Goal: Transaction & Acquisition: Book appointment/travel/reservation

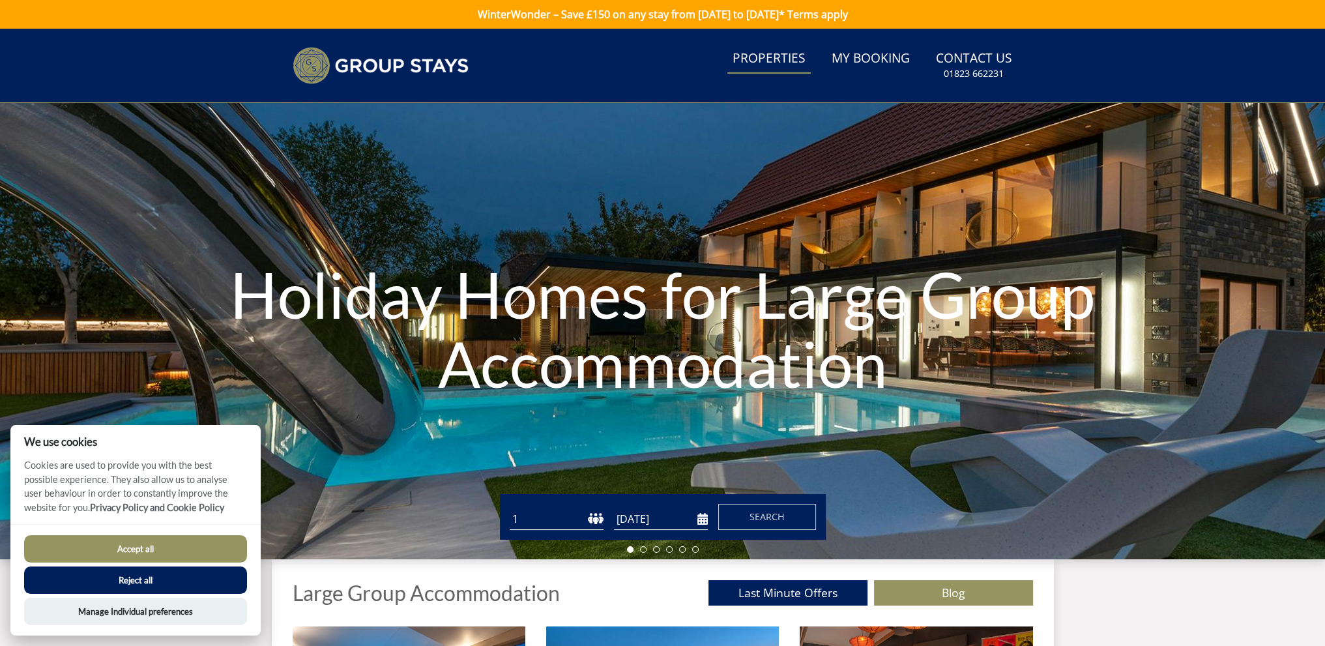
click at [765, 60] on link "Properties" at bounding box center [769, 58] width 83 height 29
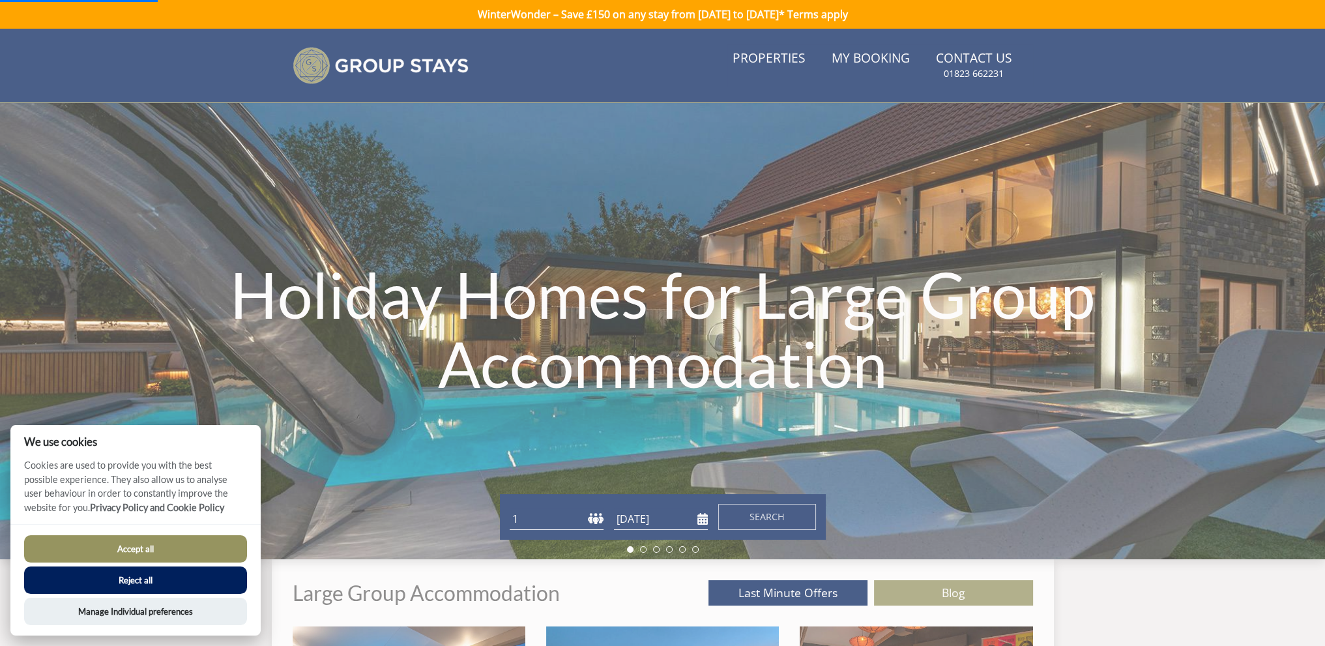
click at [149, 584] on button "Reject all" at bounding box center [135, 580] width 223 height 27
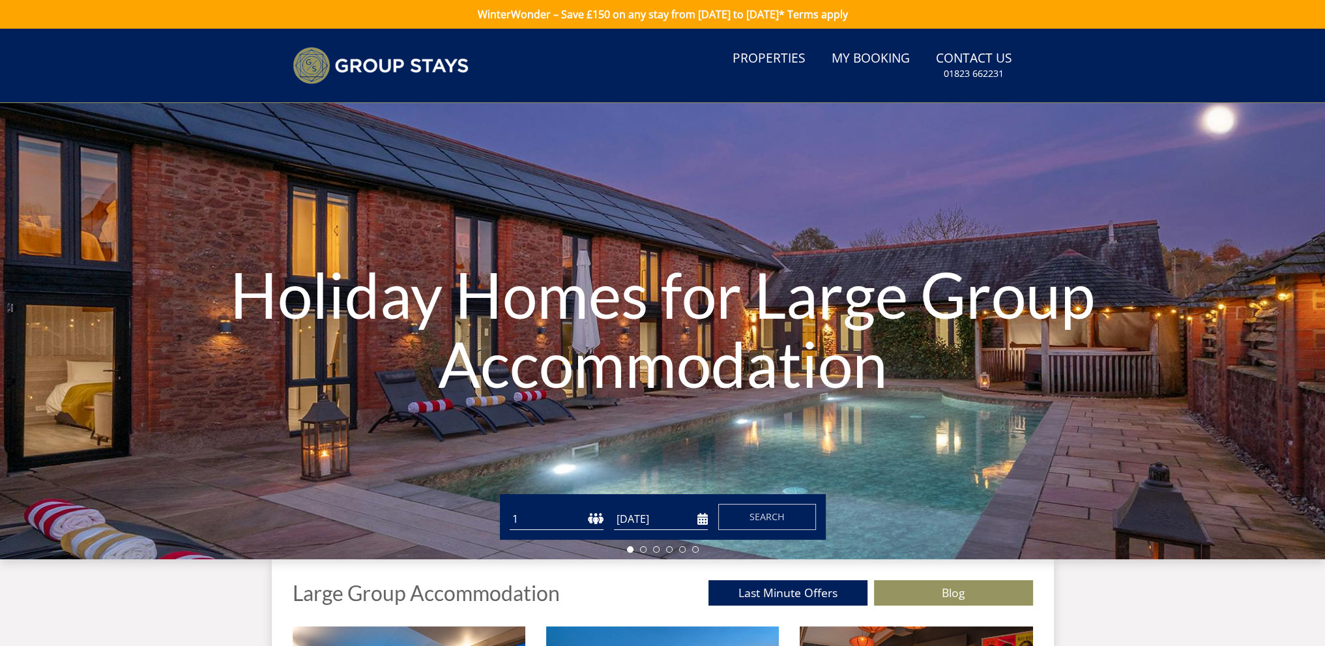
click at [772, 63] on link "Properties" at bounding box center [769, 58] width 83 height 29
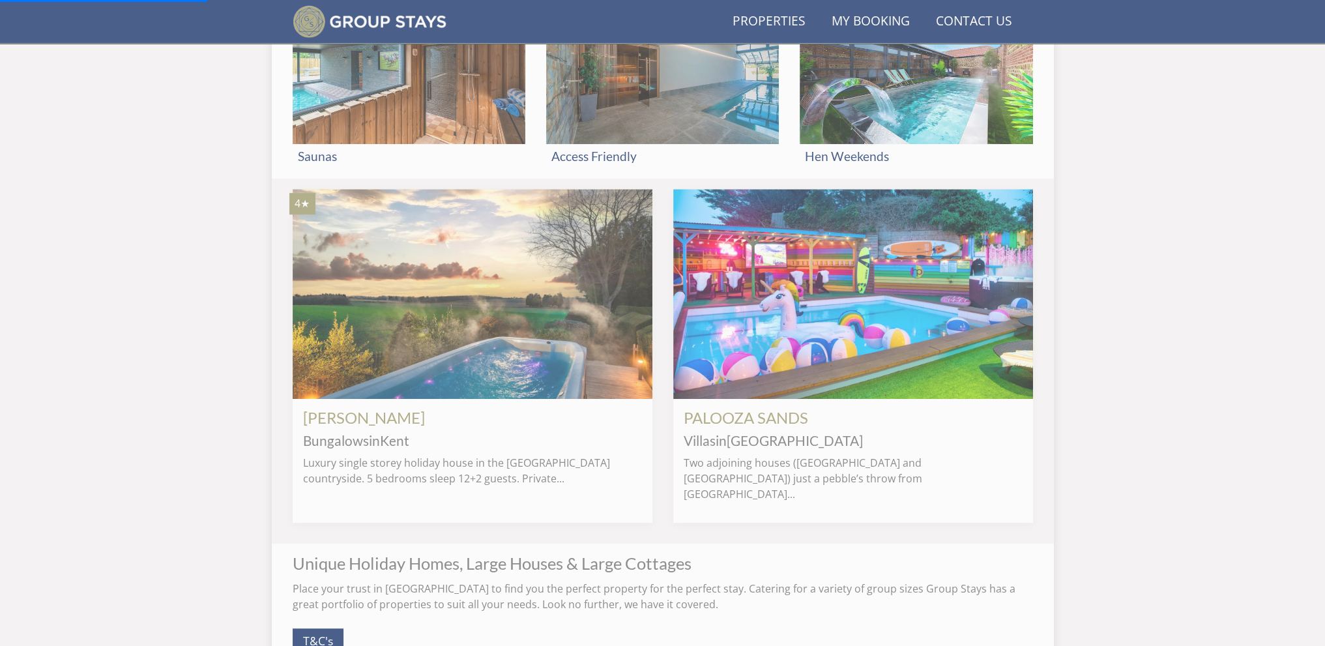
scroll to position [947, 0]
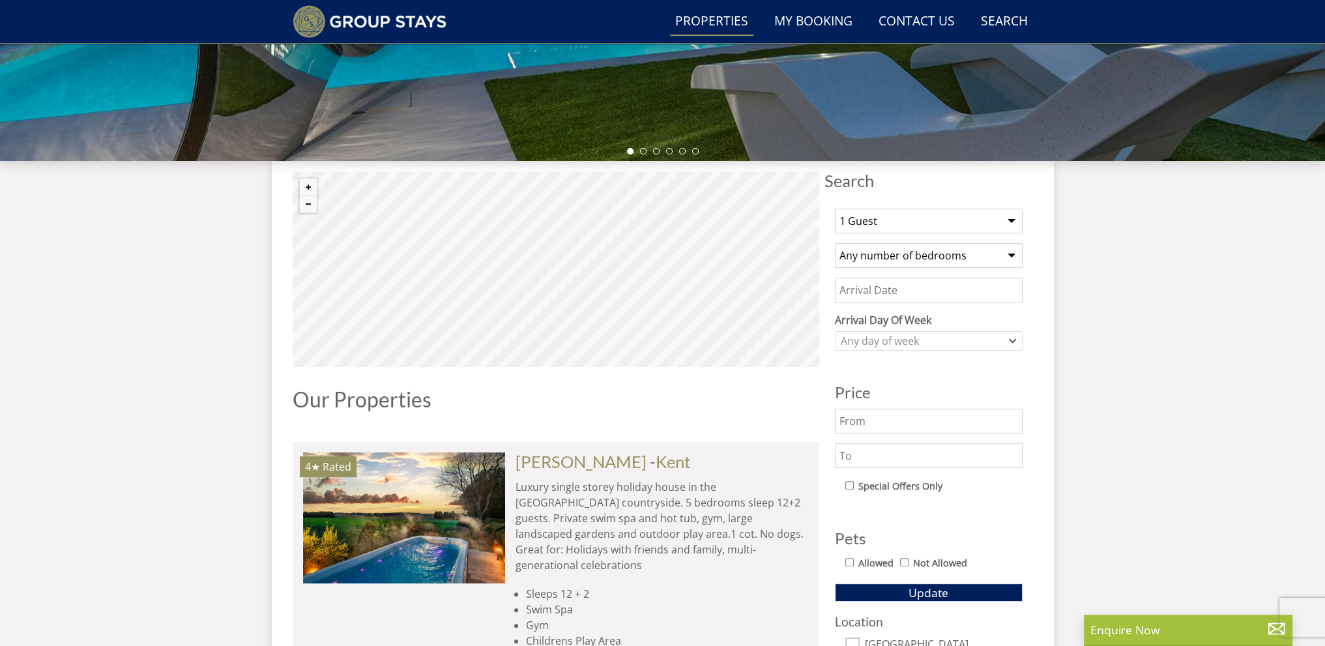
scroll to position [316, 0]
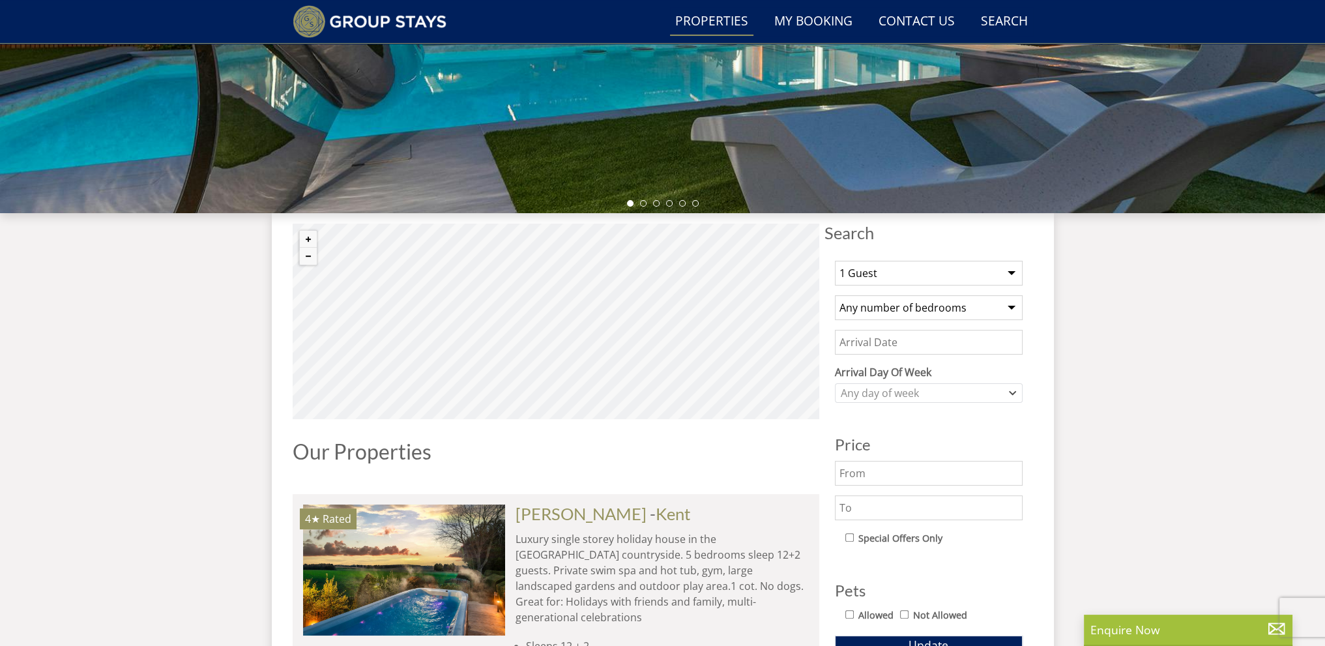
click at [947, 278] on select "1 Guest 2 Guests 3 Guests 4 Guests 5 Guests 6 Guests 7 Guests 8 Guests 9 Guests…" at bounding box center [929, 273] width 188 height 25
select select "10"
click at [835, 261] on select "1 Guest 2 Guests 3 Guests 4 Guests 5 Guests 6 Guests 7 Guests 8 Guests 9 Guests…" at bounding box center [929, 273] width 188 height 25
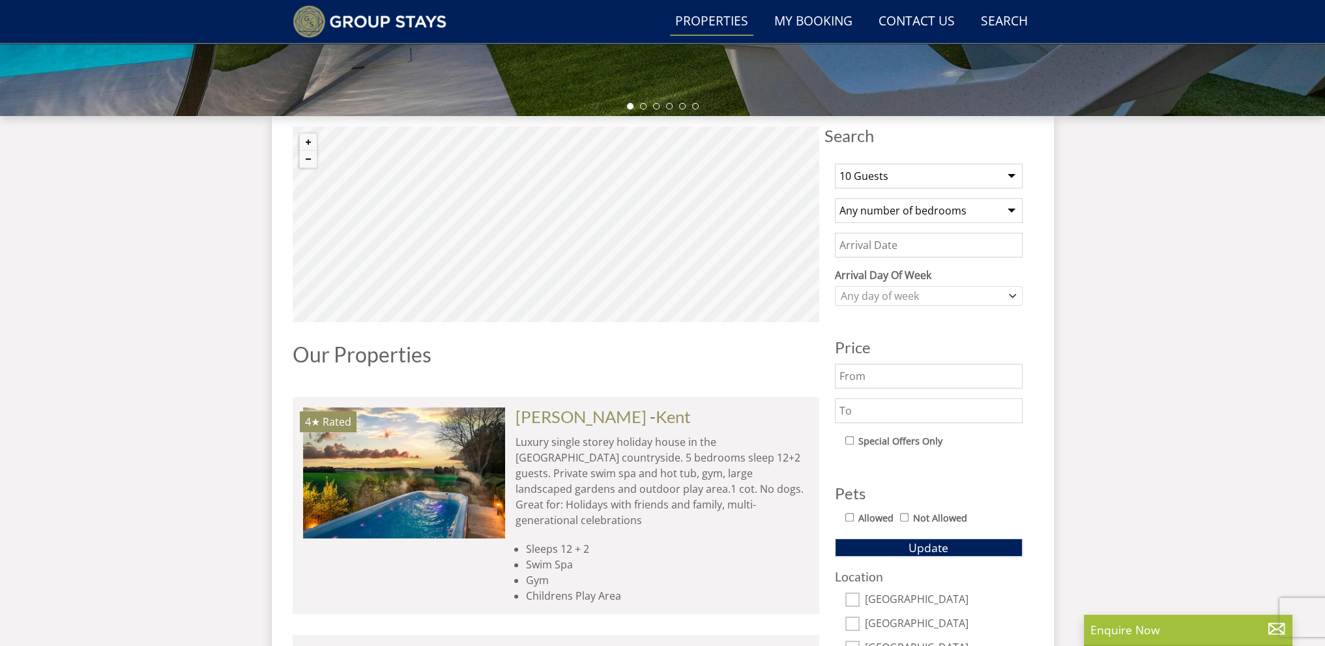
scroll to position [446, 0]
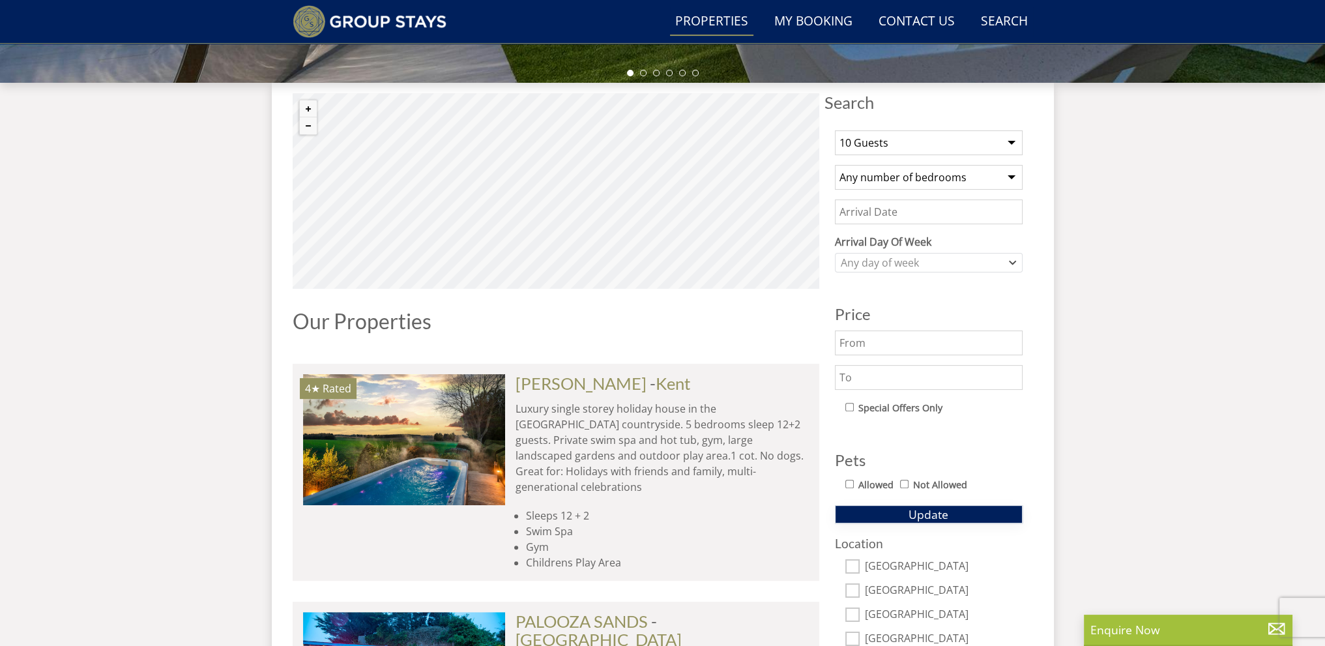
click at [906, 513] on button "Update" at bounding box center [929, 514] width 188 height 18
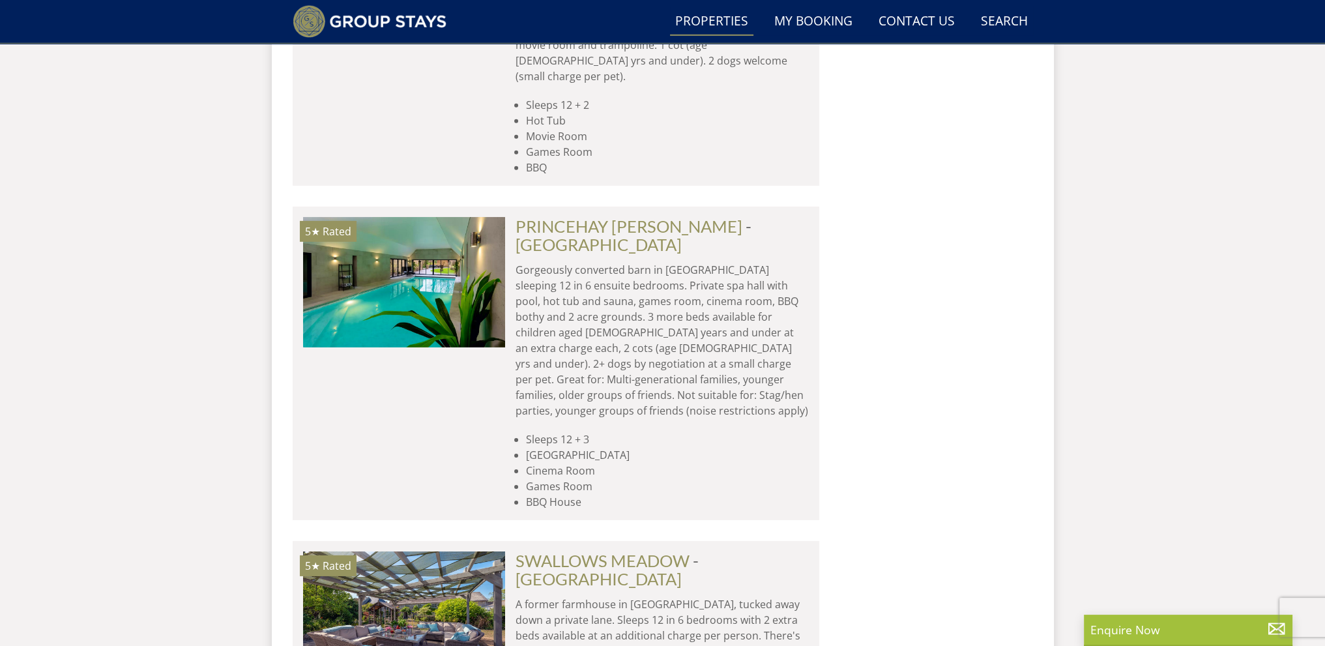
scroll to position [5531, 0]
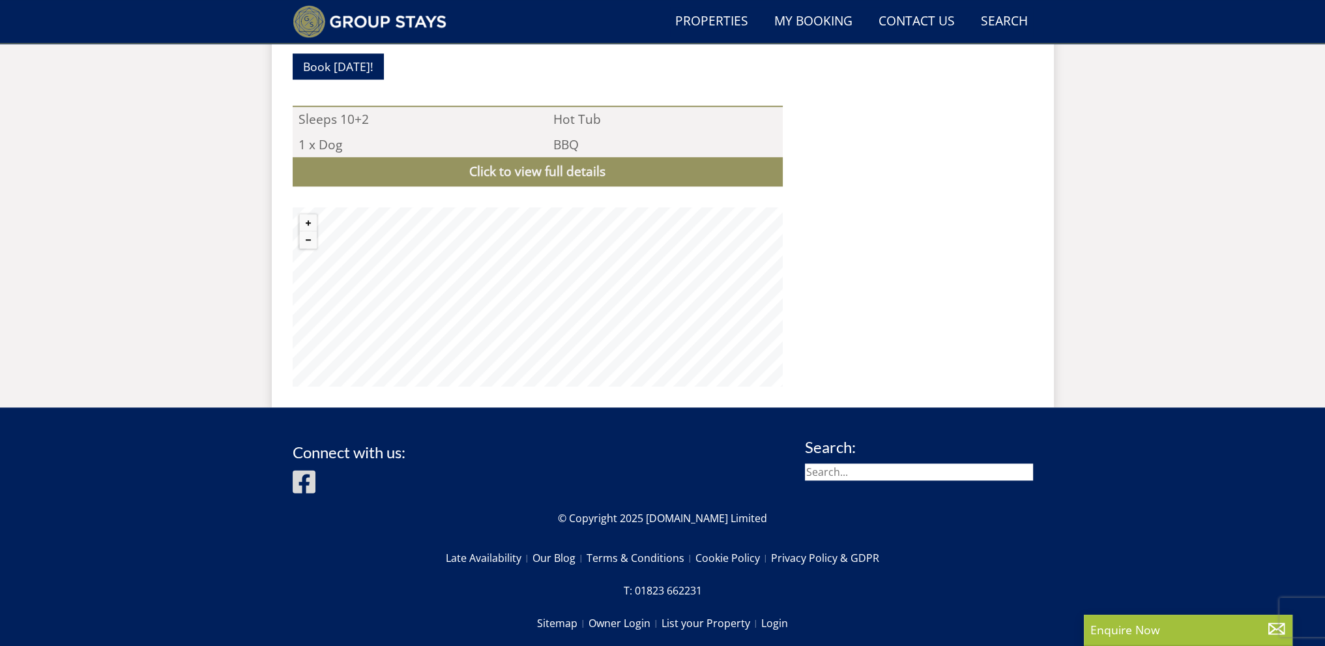
scroll to position [1282, 0]
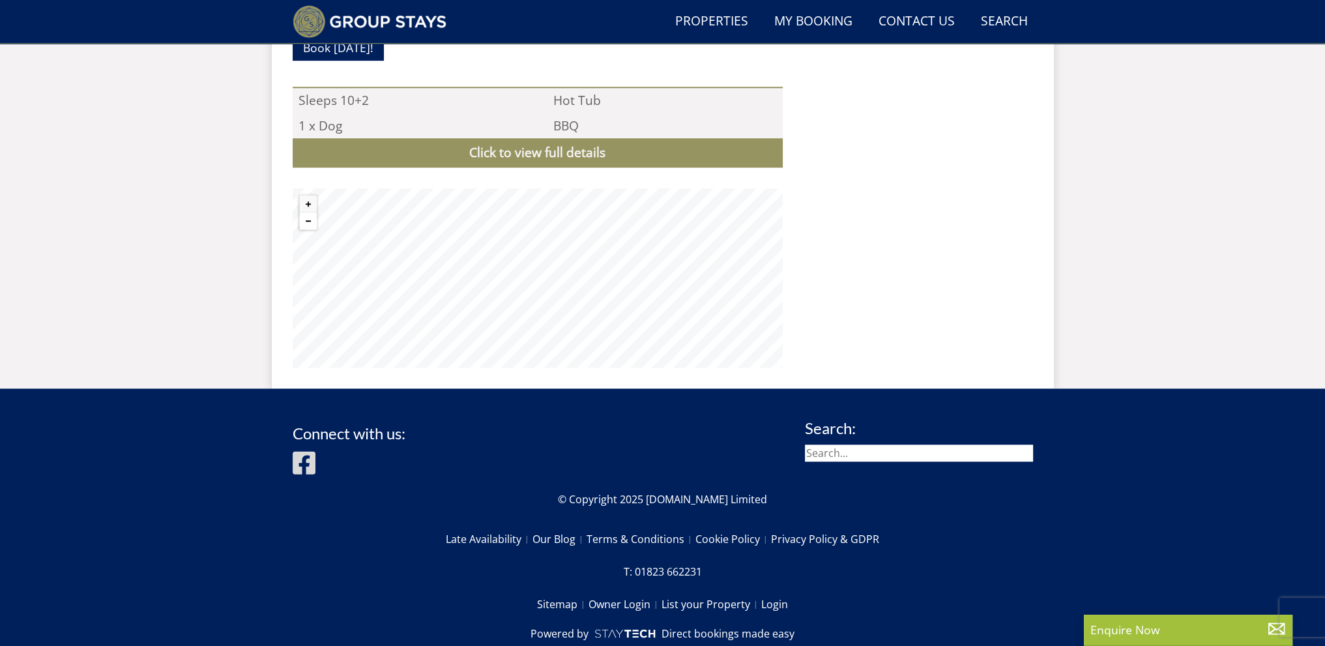
click at [310, 213] on button "Zoom out" at bounding box center [308, 221] width 17 height 17
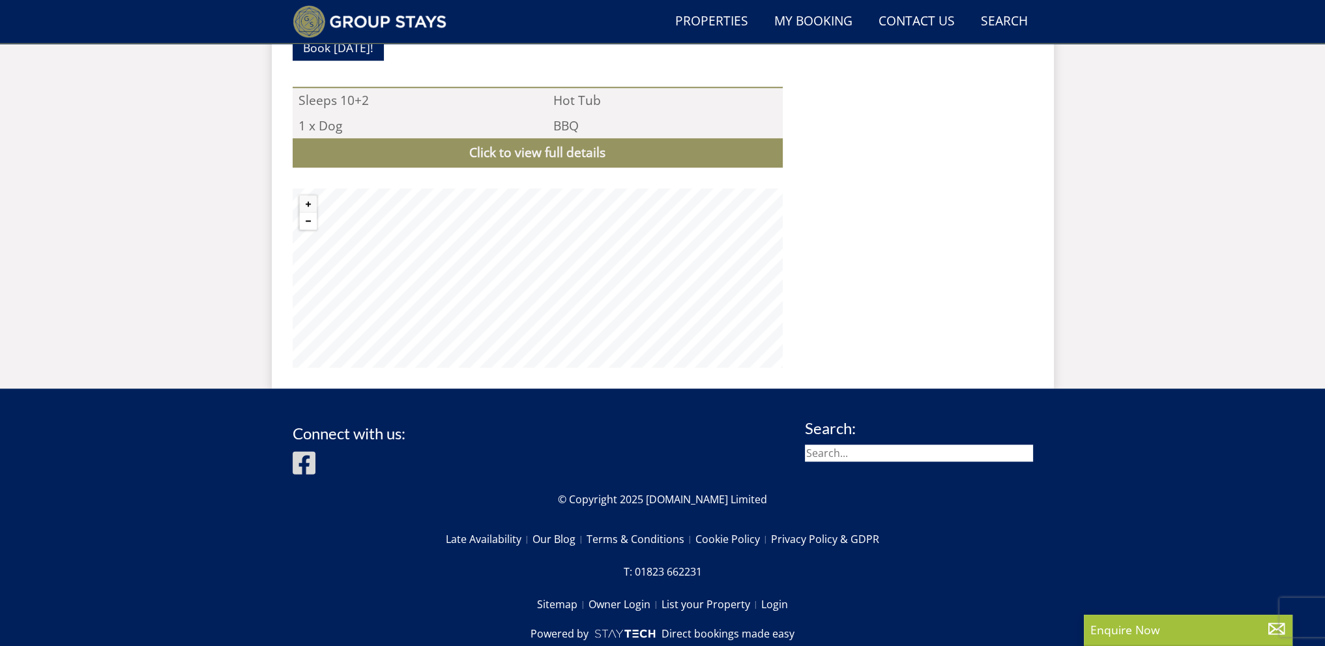
click at [310, 213] on button "Zoom out" at bounding box center [308, 221] width 17 height 17
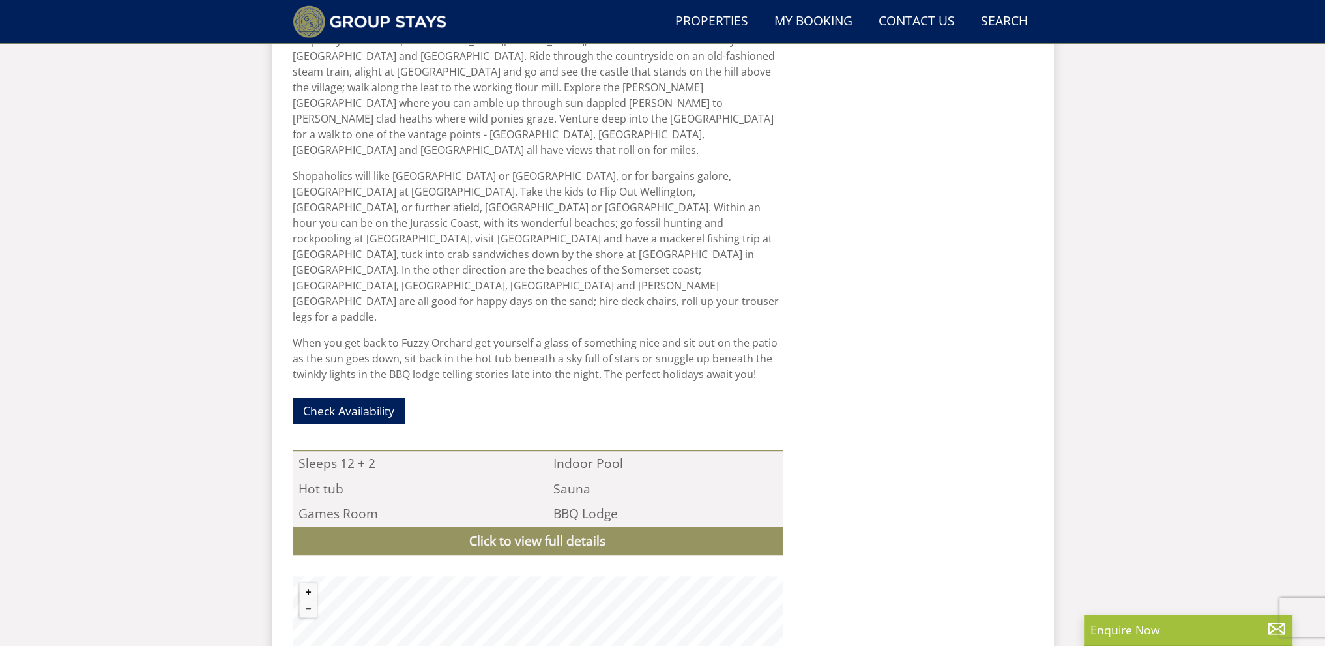
scroll to position [1273, 0]
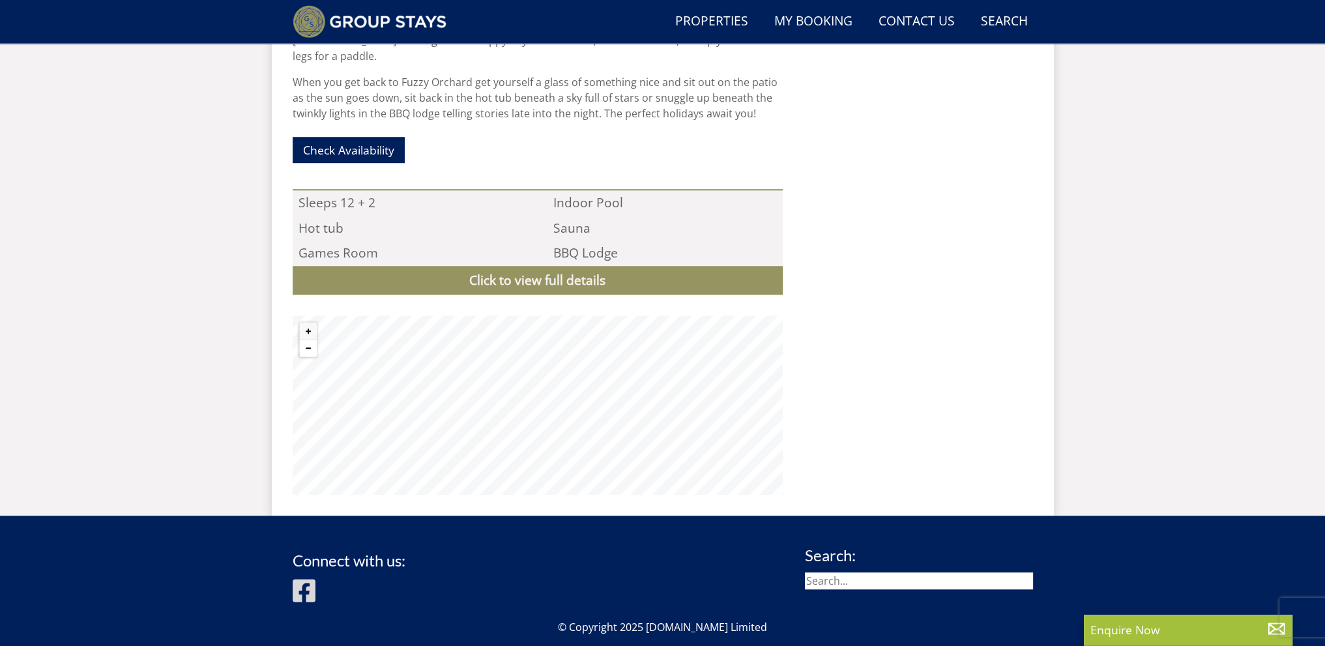
click at [306, 340] on button "Zoom out" at bounding box center [308, 348] width 17 height 17
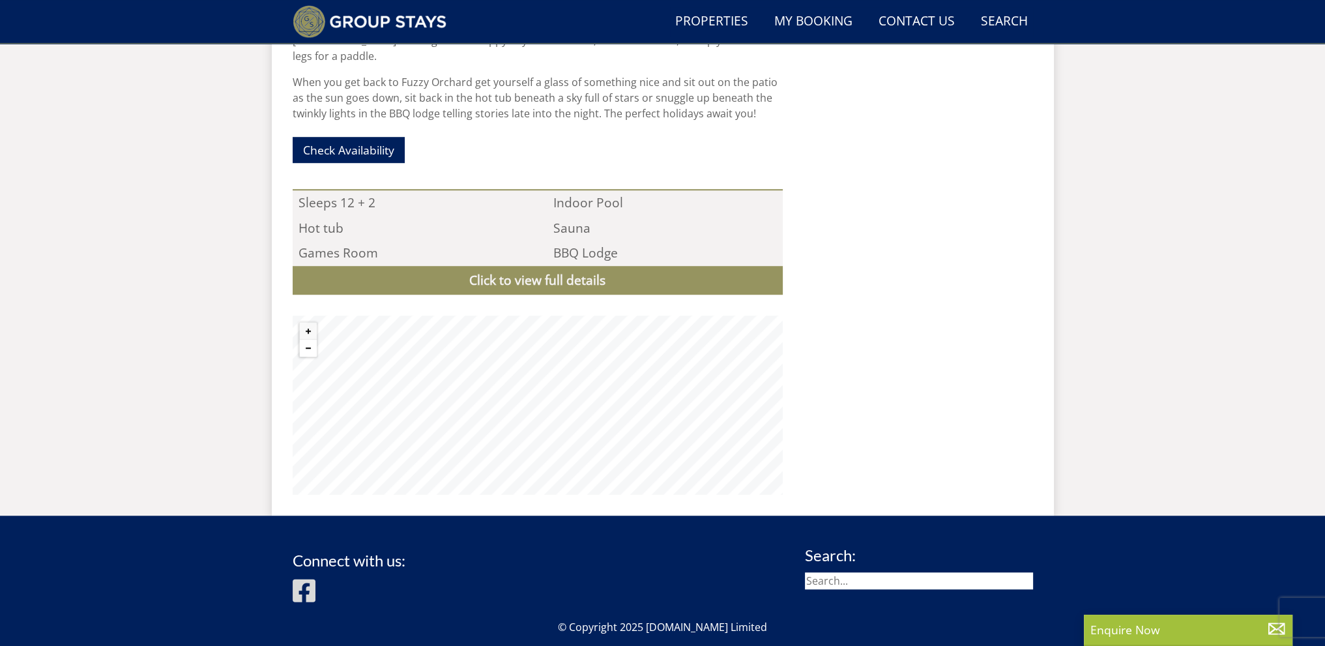
click at [306, 340] on button "Zoom out" at bounding box center [308, 348] width 17 height 17
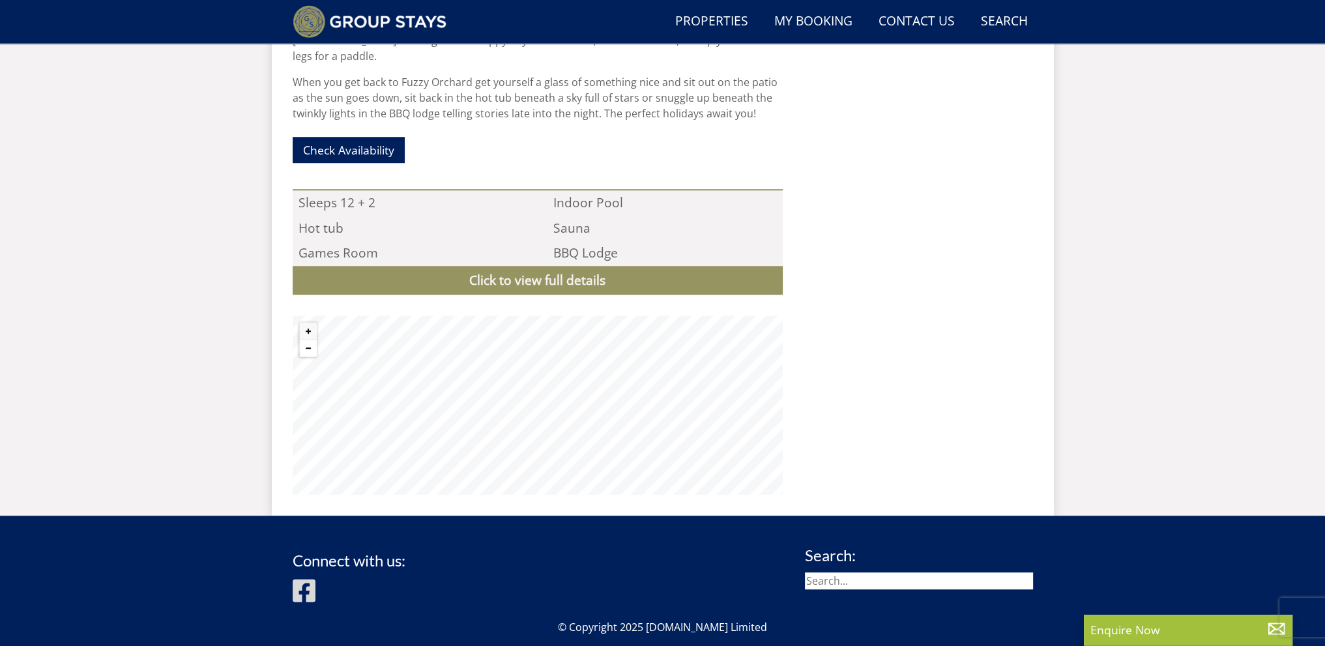
click at [306, 340] on button "Zoom out" at bounding box center [308, 348] width 17 height 17
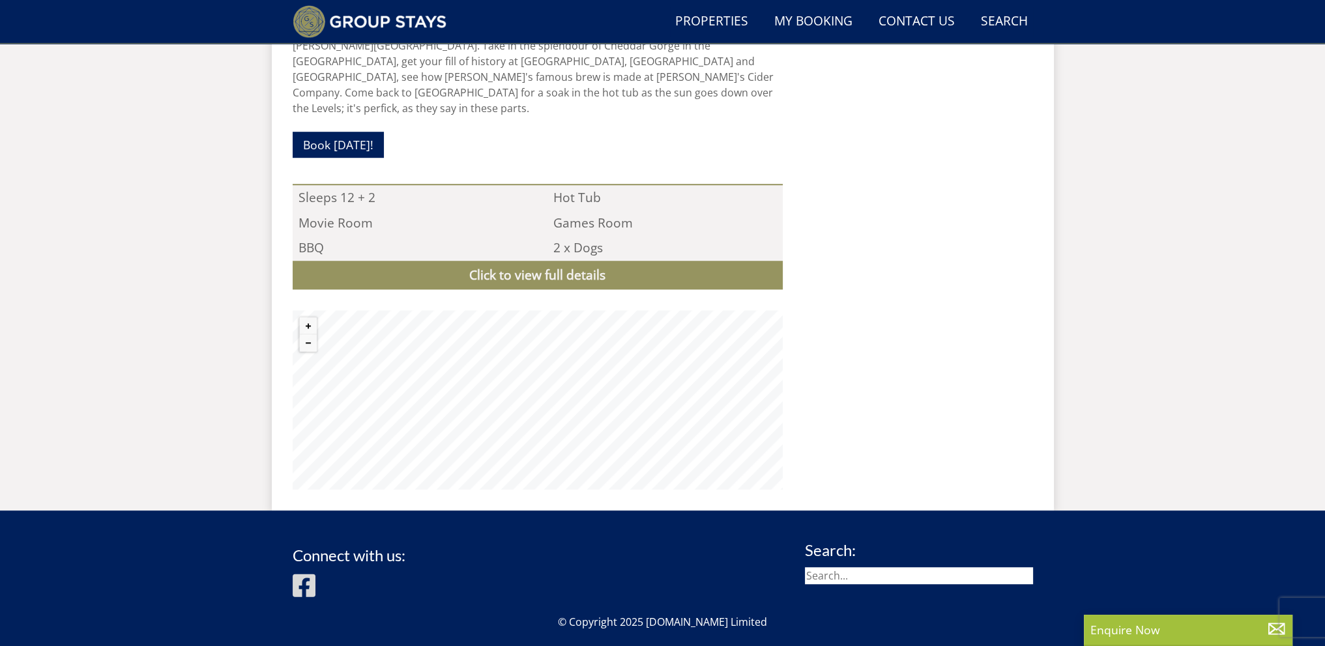
scroll to position [1208, 0]
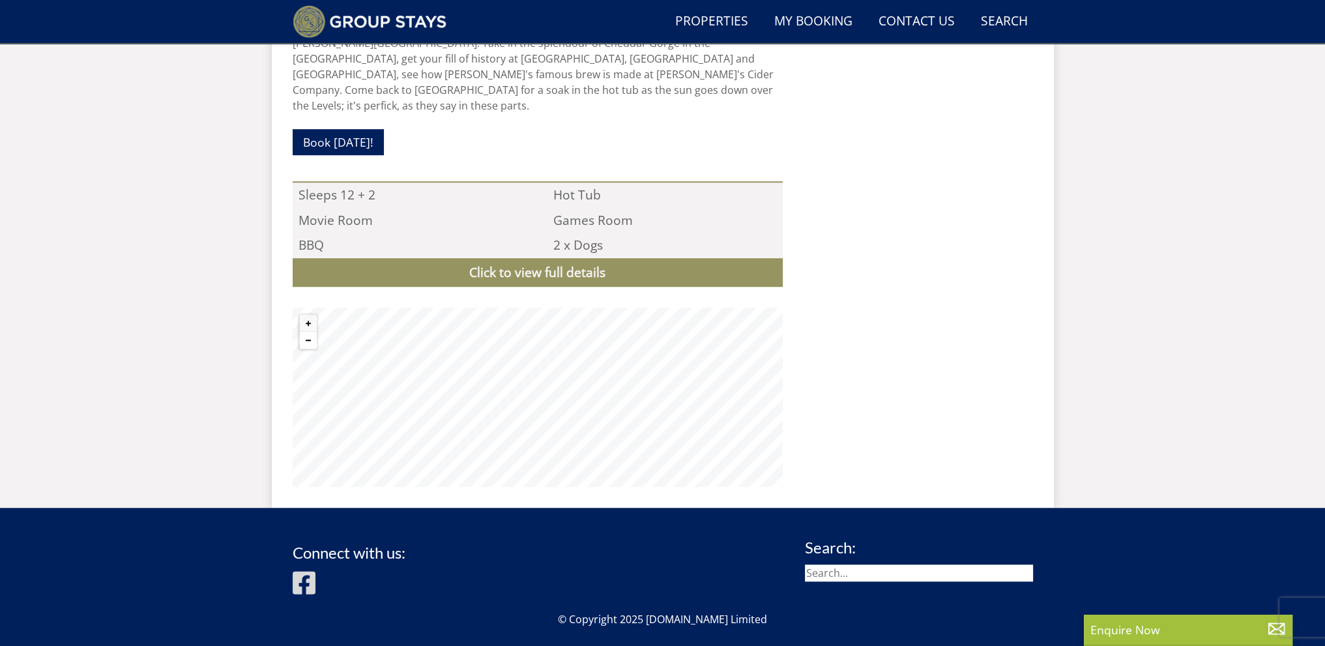
click at [308, 332] on button "Zoom out" at bounding box center [308, 340] width 17 height 17
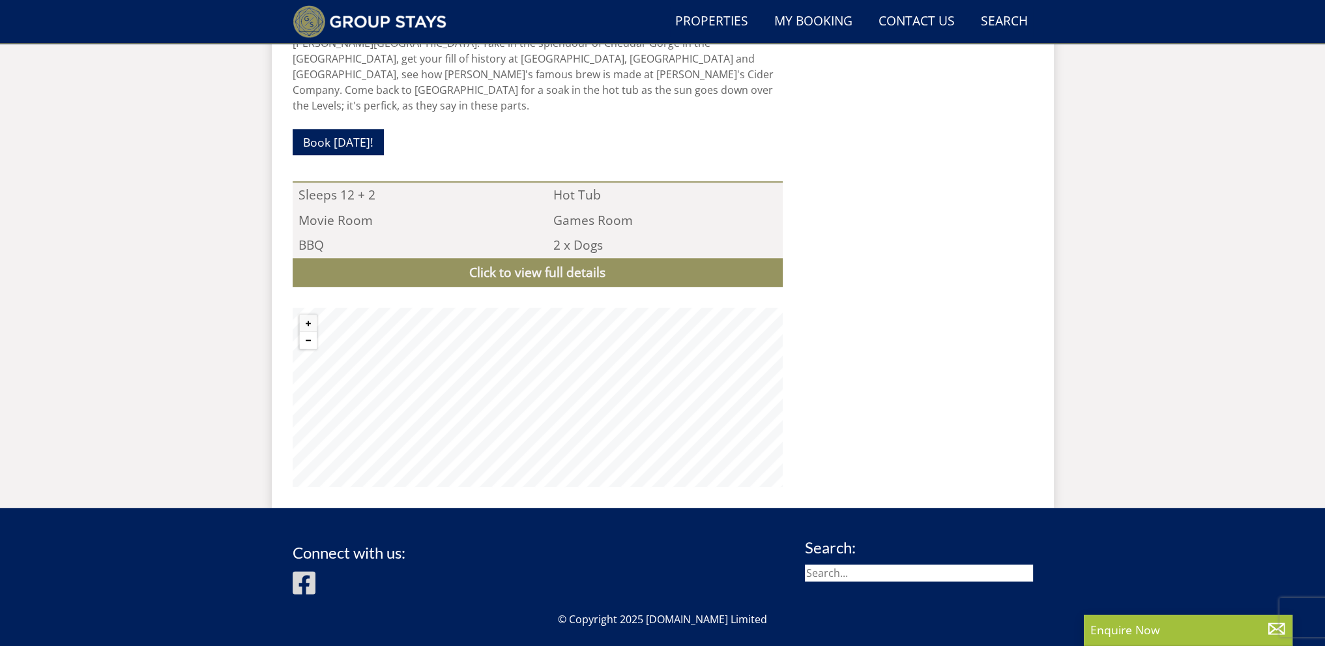
click at [308, 332] on button "Zoom out" at bounding box center [308, 340] width 17 height 17
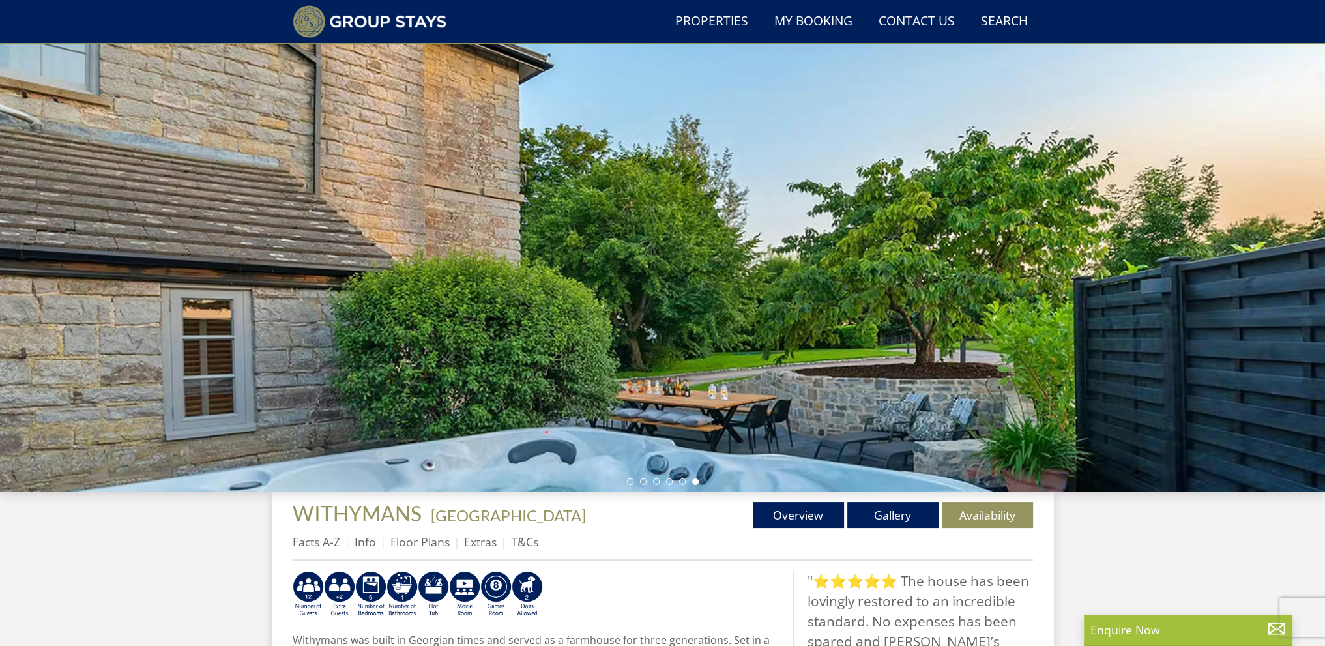
scroll to position [35, 0]
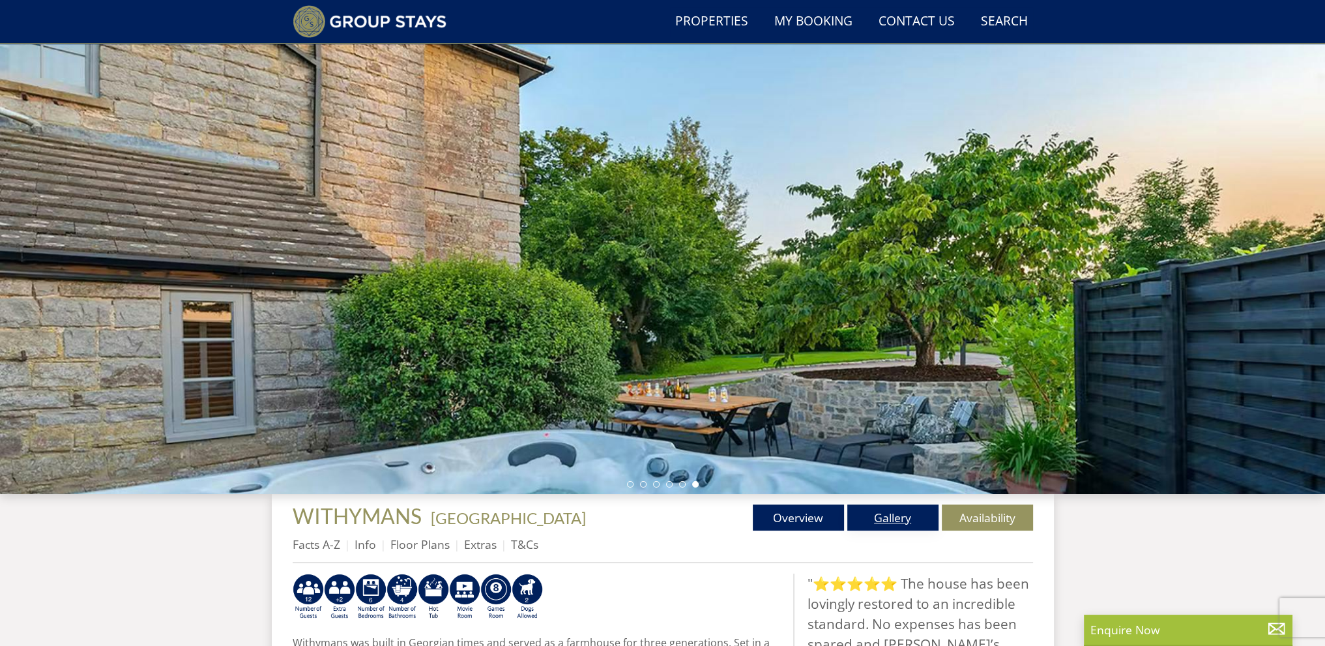
click at [903, 523] on link "Gallery" at bounding box center [893, 518] width 91 height 26
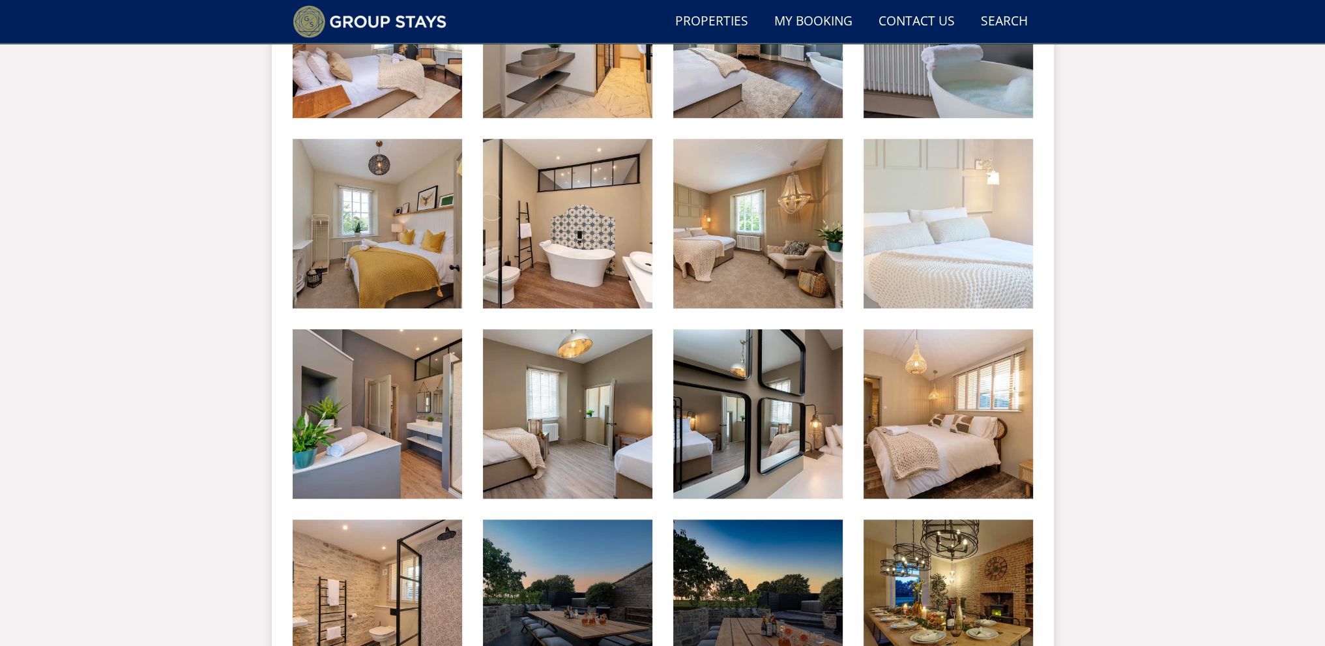
scroll to position [1489, 0]
